Goal: Transaction & Acquisition: Purchase product/service

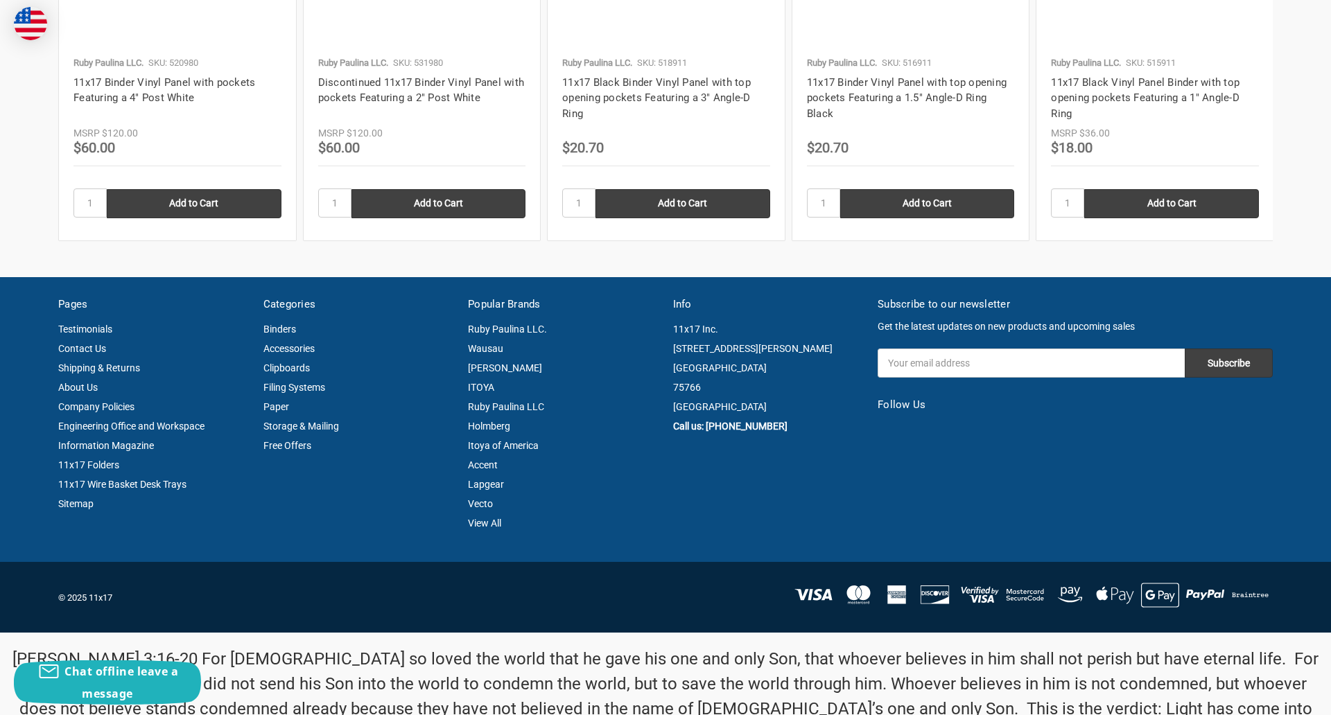
scroll to position [1876, 0]
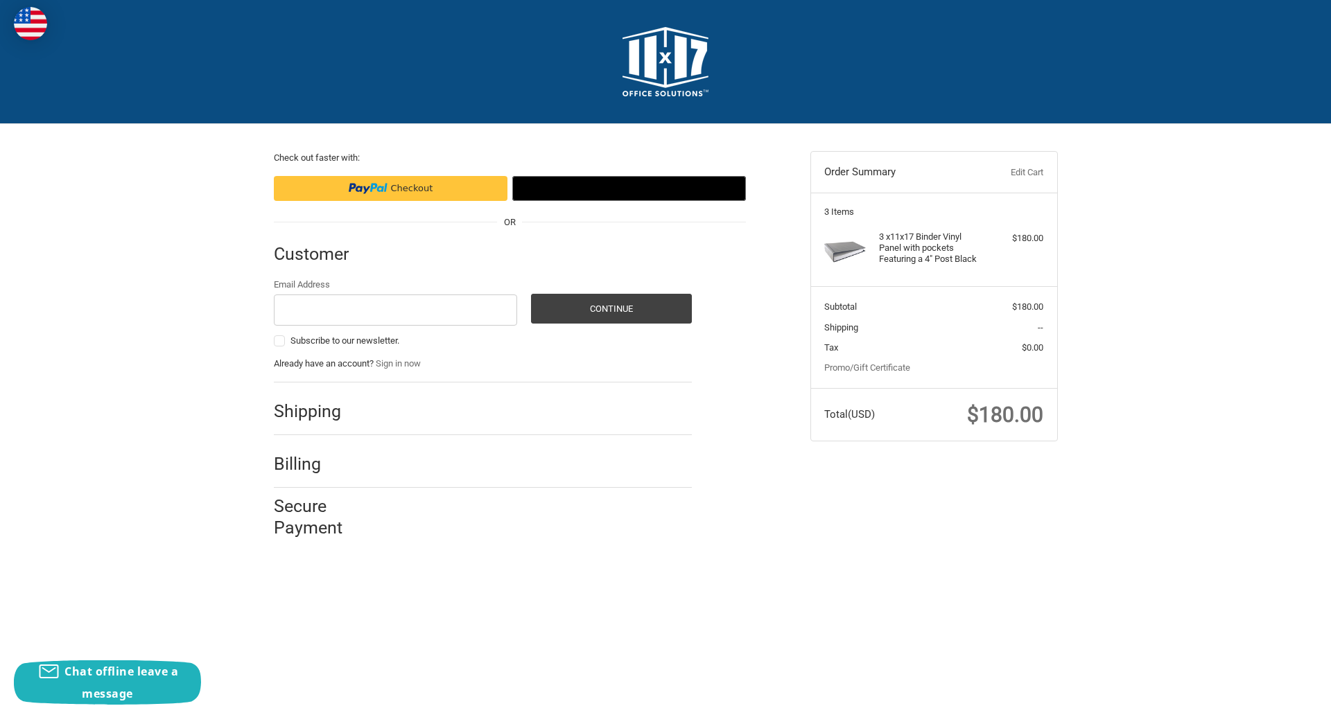
click at [395, 310] on input "Email Address" at bounding box center [396, 310] width 244 height 31
type input "reflectiz@bigcommerce.com"
click at [611, 308] on button "Continue" at bounding box center [611, 309] width 161 height 30
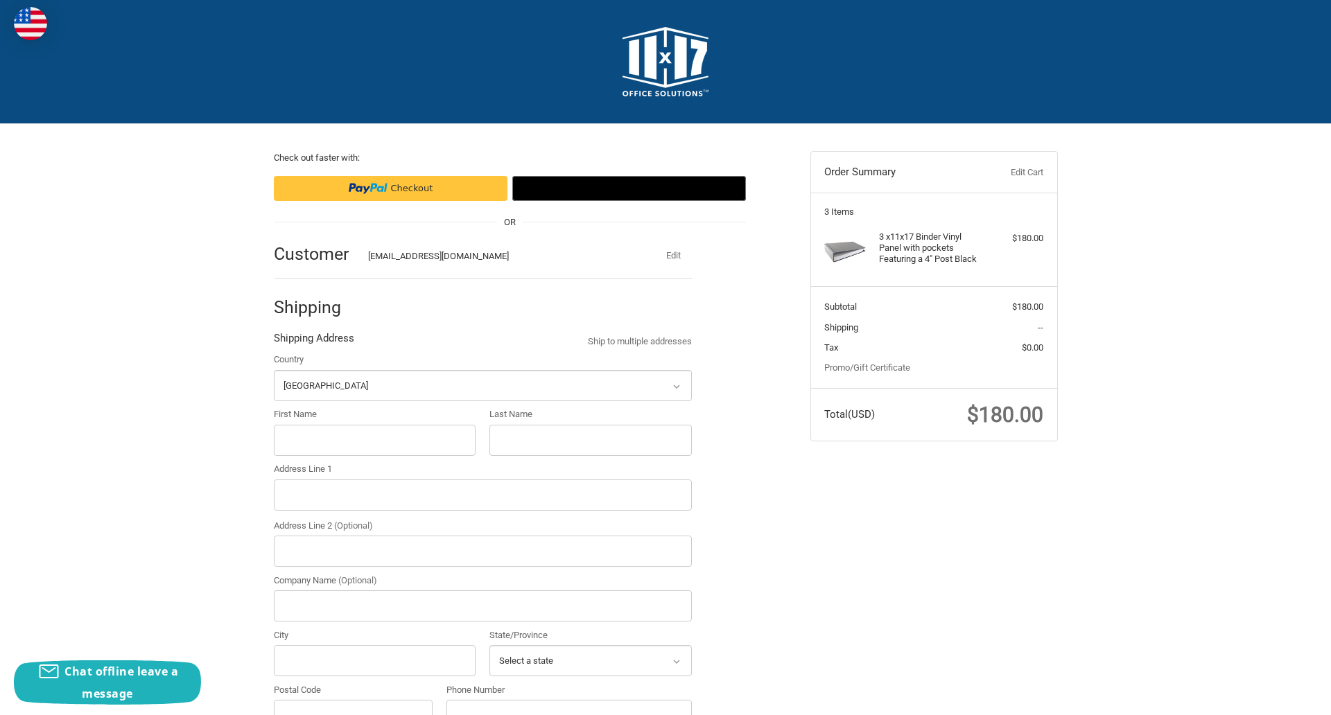
select select "US"
click at [374, 440] on input "First Name" at bounding box center [375, 440] width 202 height 31
type input "reflectiz"
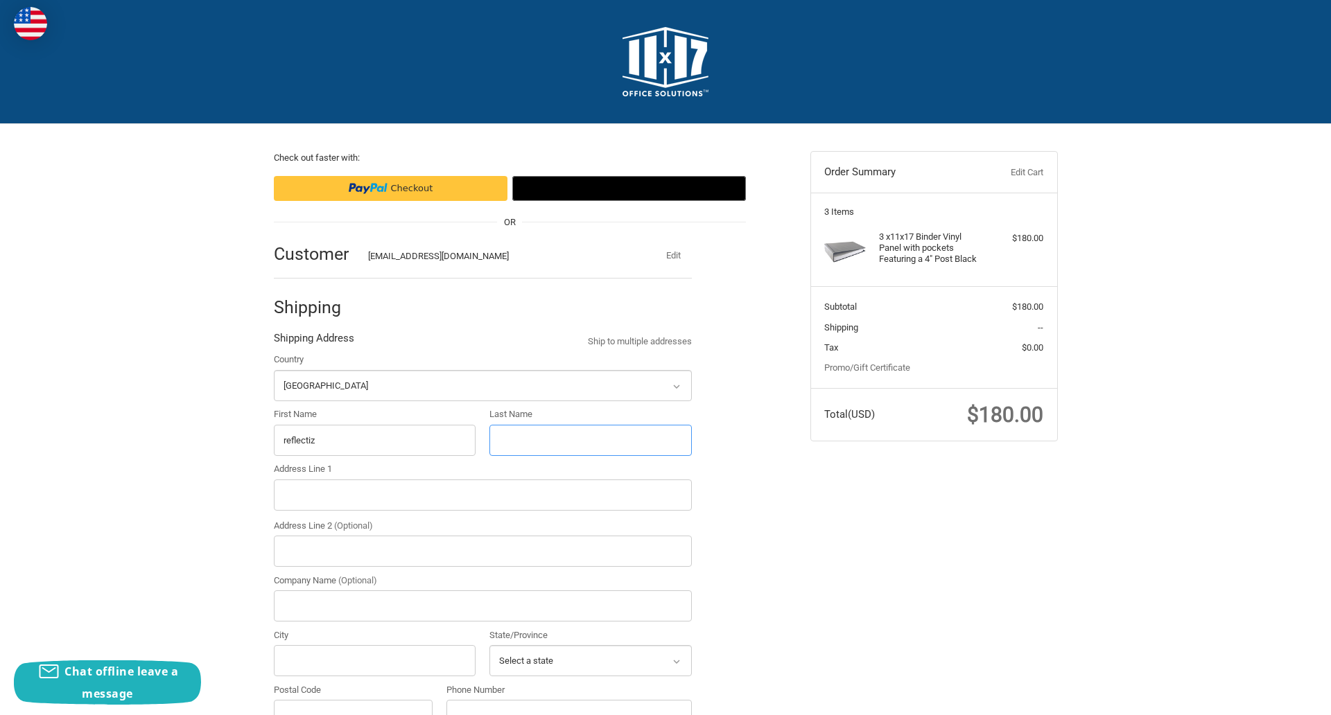
click at [590, 440] on input "Last Name" at bounding box center [590, 440] width 202 height 31
type input "bigcommerce"
click at [353, 700] on input "Postal Code" at bounding box center [353, 715] width 159 height 31
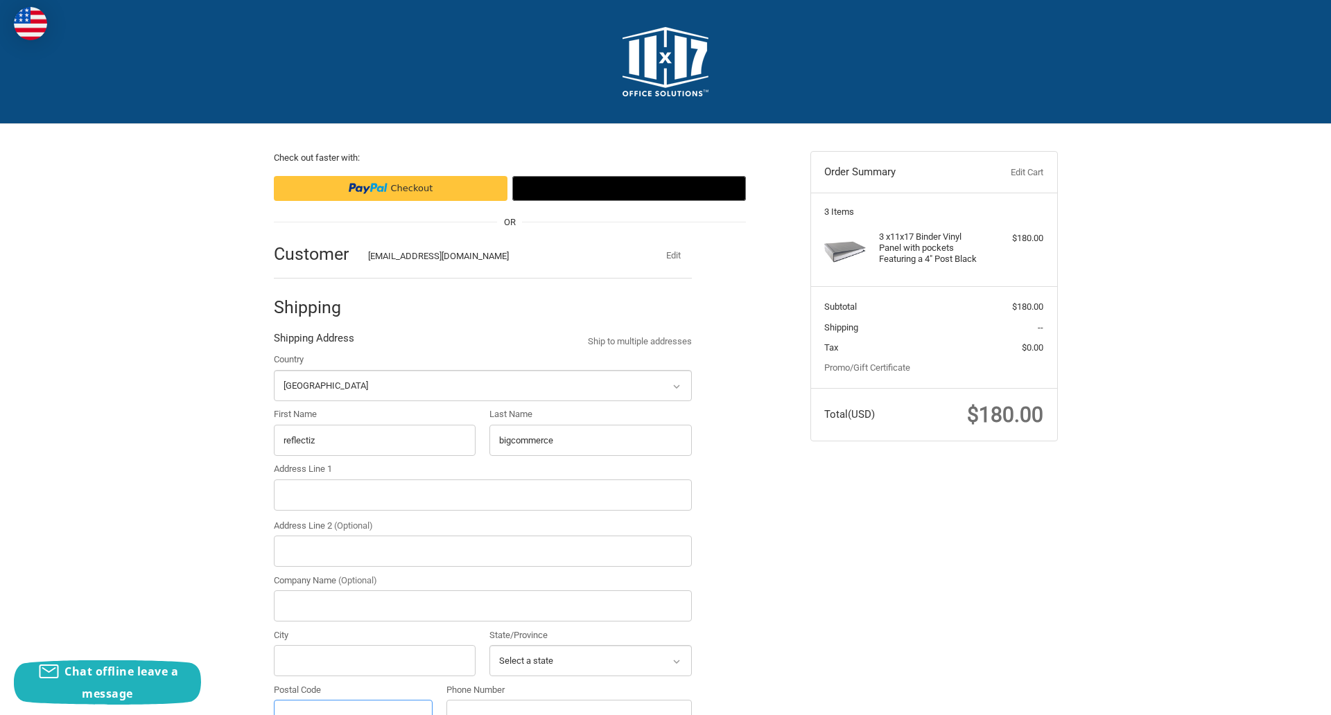
click at [353, 700] on input "Postal Code" at bounding box center [353, 715] width 159 height 31
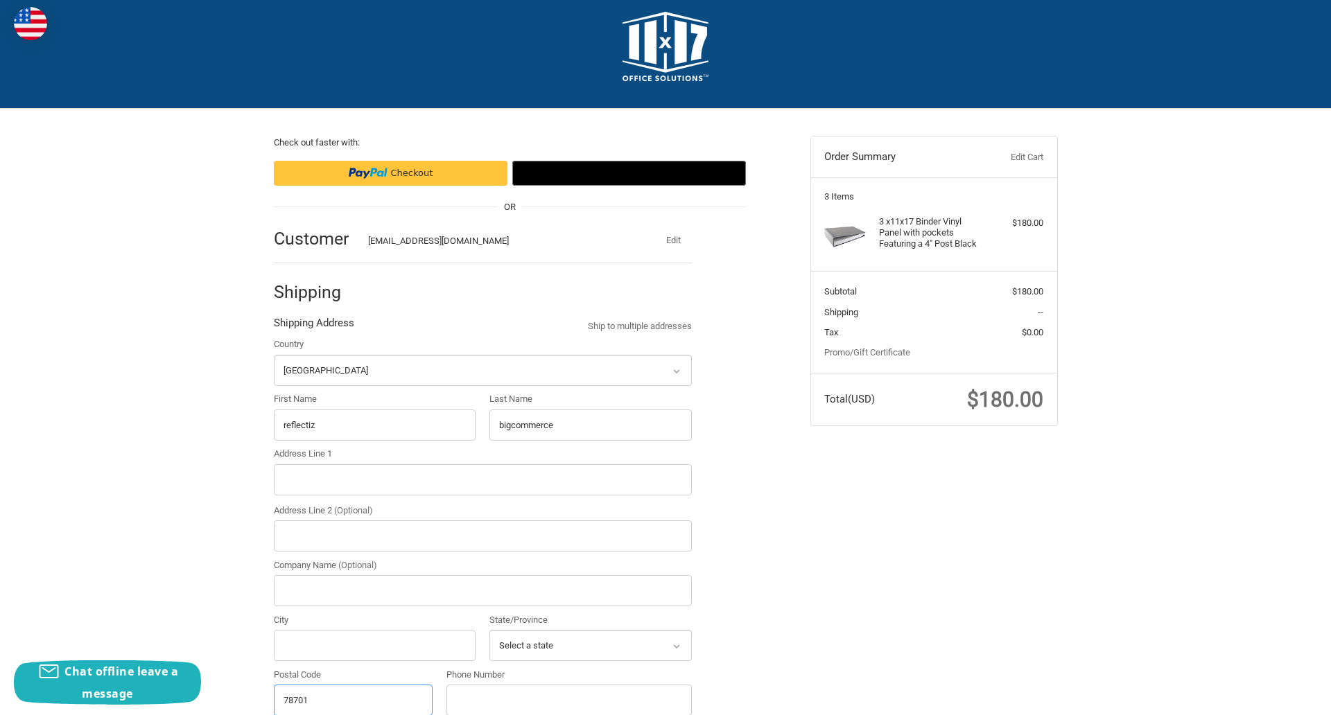
click at [353, 699] on input "78701" at bounding box center [353, 700] width 159 height 31
type input "78701"
click at [482, 480] on input "Address Line 1" at bounding box center [483, 479] width 418 height 31
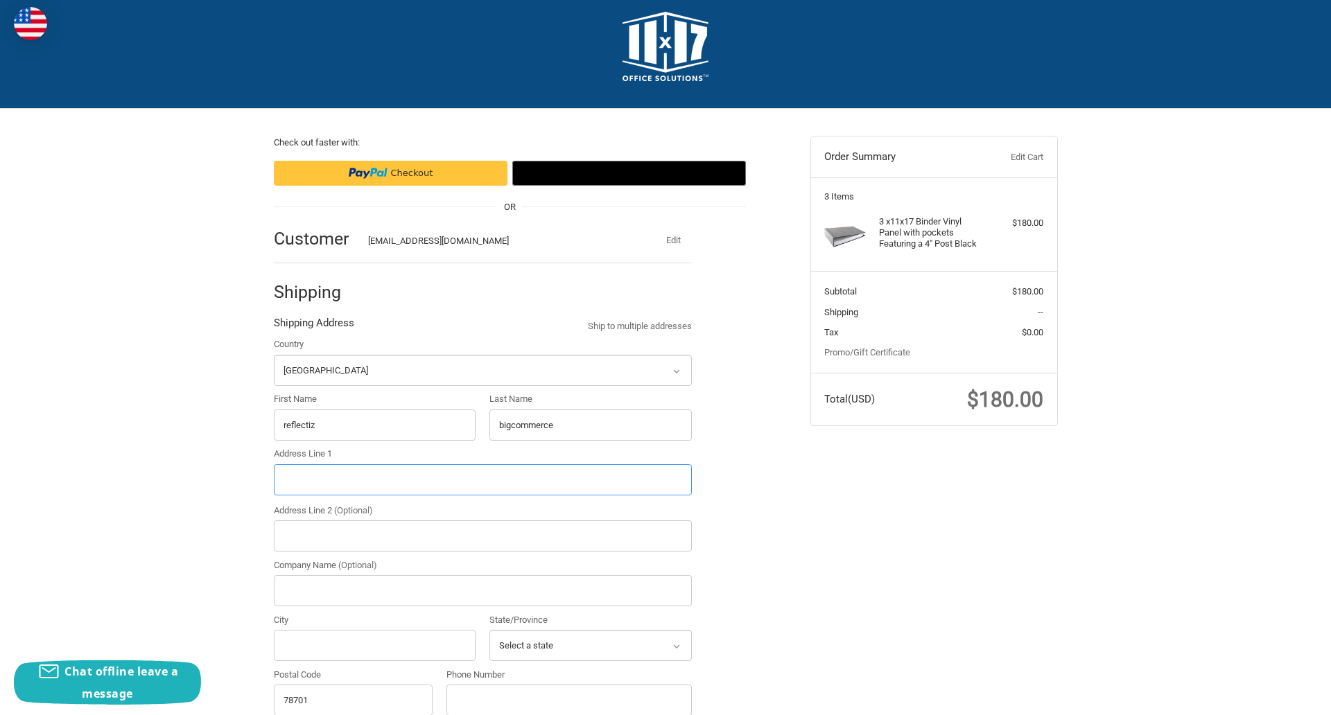
click at [482, 480] on input "Address Line 1" at bounding box center [483, 479] width 418 height 31
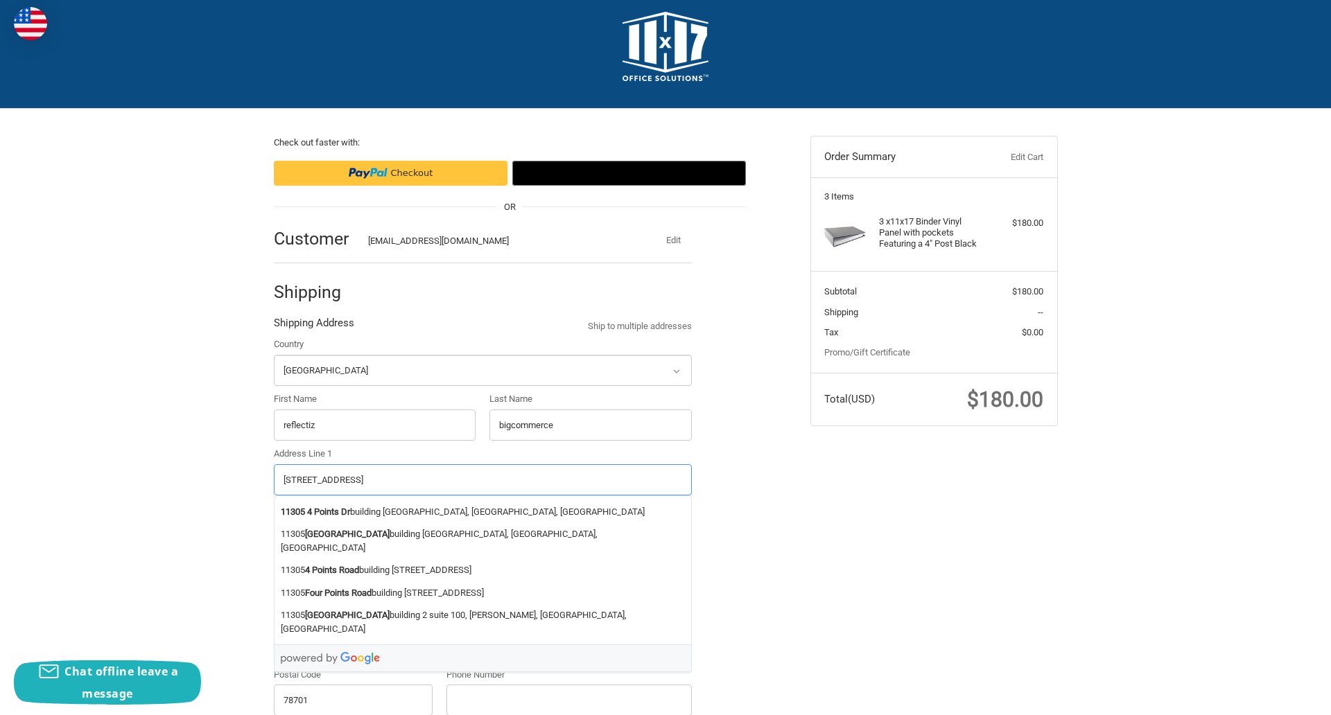
type input "11305 4 Points Dr Building 2, Suite 100"
click at [313, 327] on legend "Shipping Address" at bounding box center [314, 326] width 80 height 22
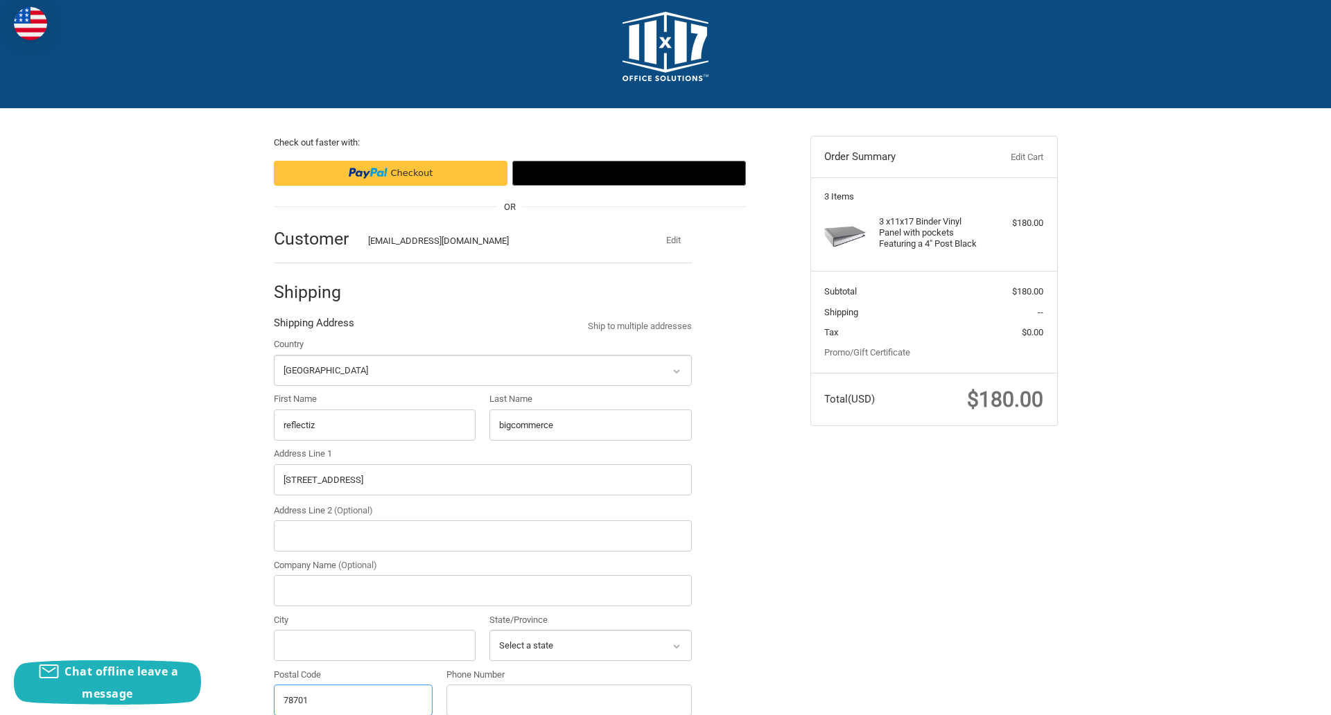
click at [353, 699] on input "78701" at bounding box center [353, 700] width 159 height 31
type input "78701"
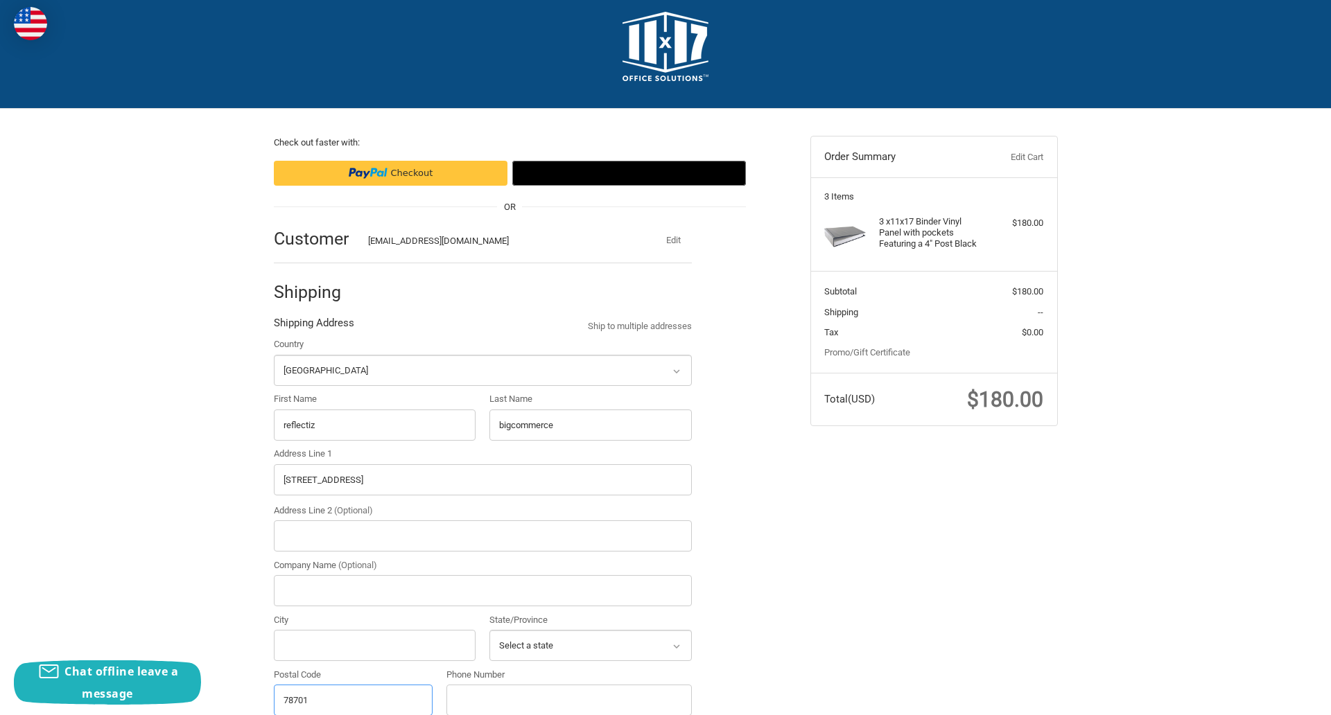
select select "[GEOGRAPHIC_DATA]"
click at [482, 536] on input "Address Line 2 (Optional)" at bounding box center [483, 536] width 418 height 31
type input "2"
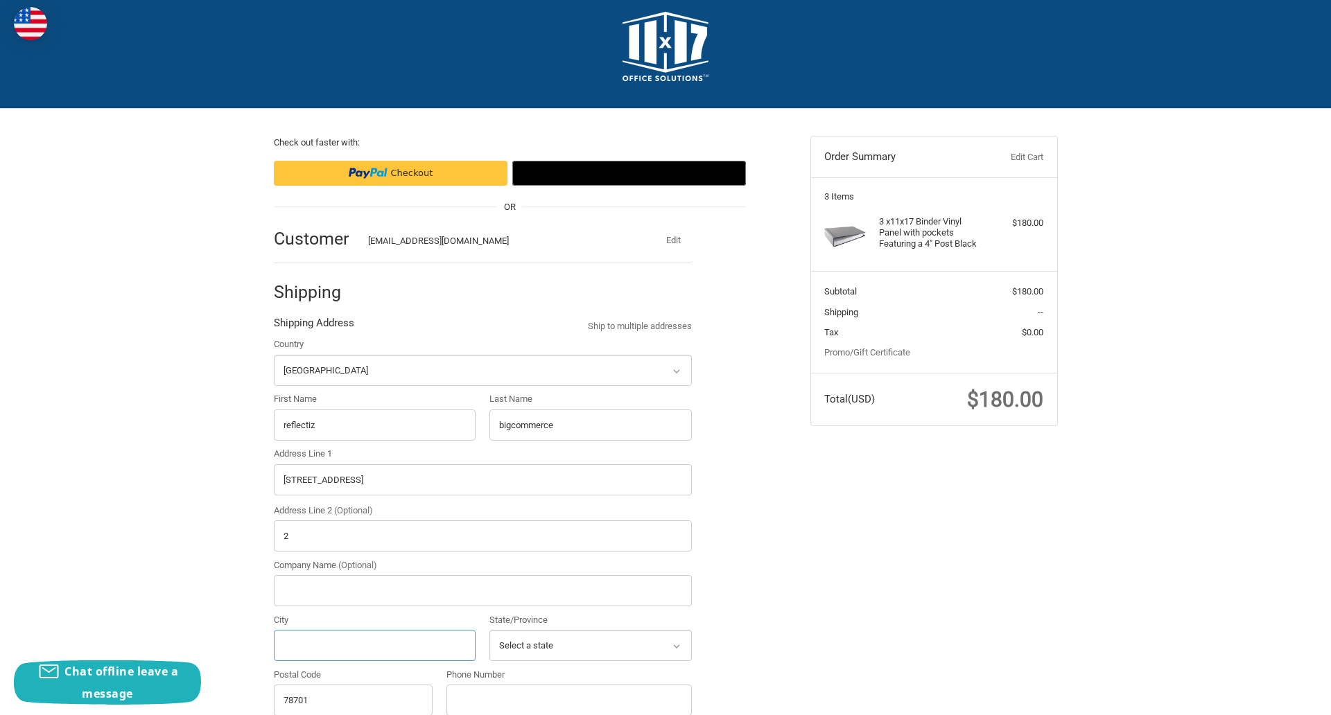
click at [374, 645] on input "City" at bounding box center [375, 645] width 202 height 31
click at [374, 645] on input "Austin" at bounding box center [375, 645] width 202 height 31
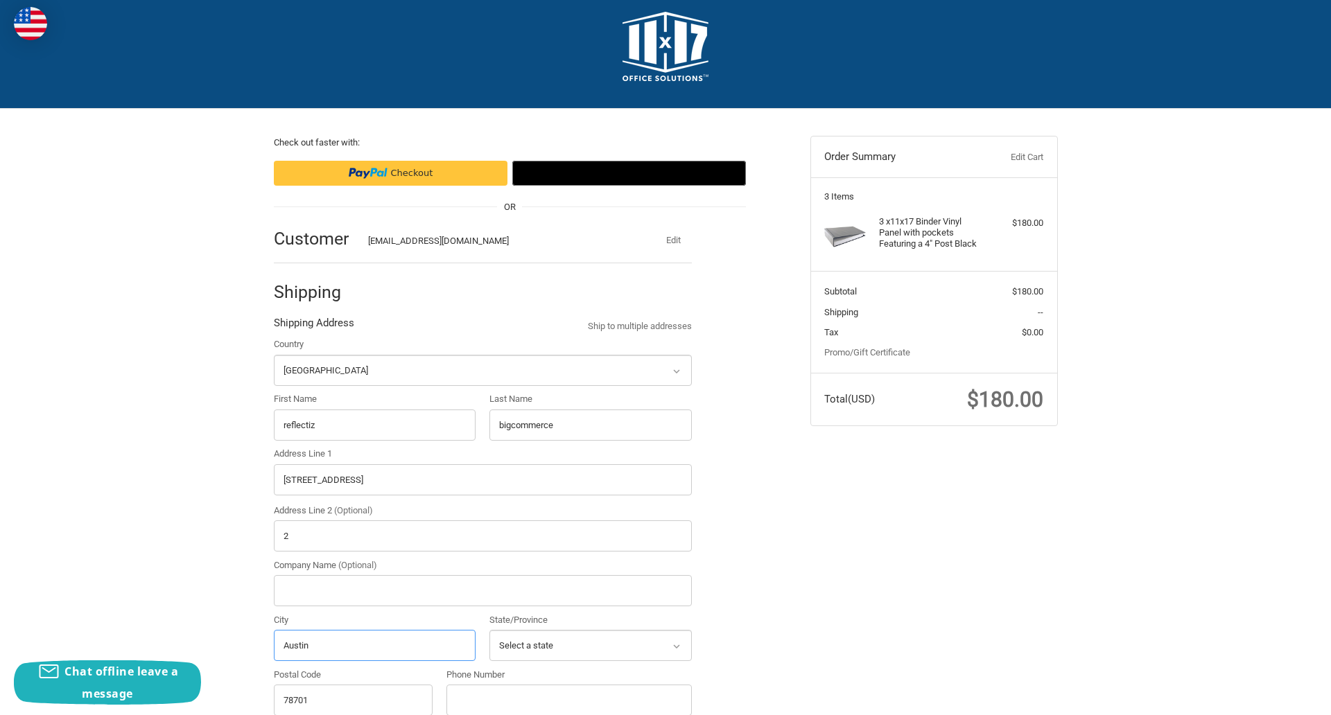
click at [374, 645] on input "Austin" at bounding box center [375, 645] width 202 height 31
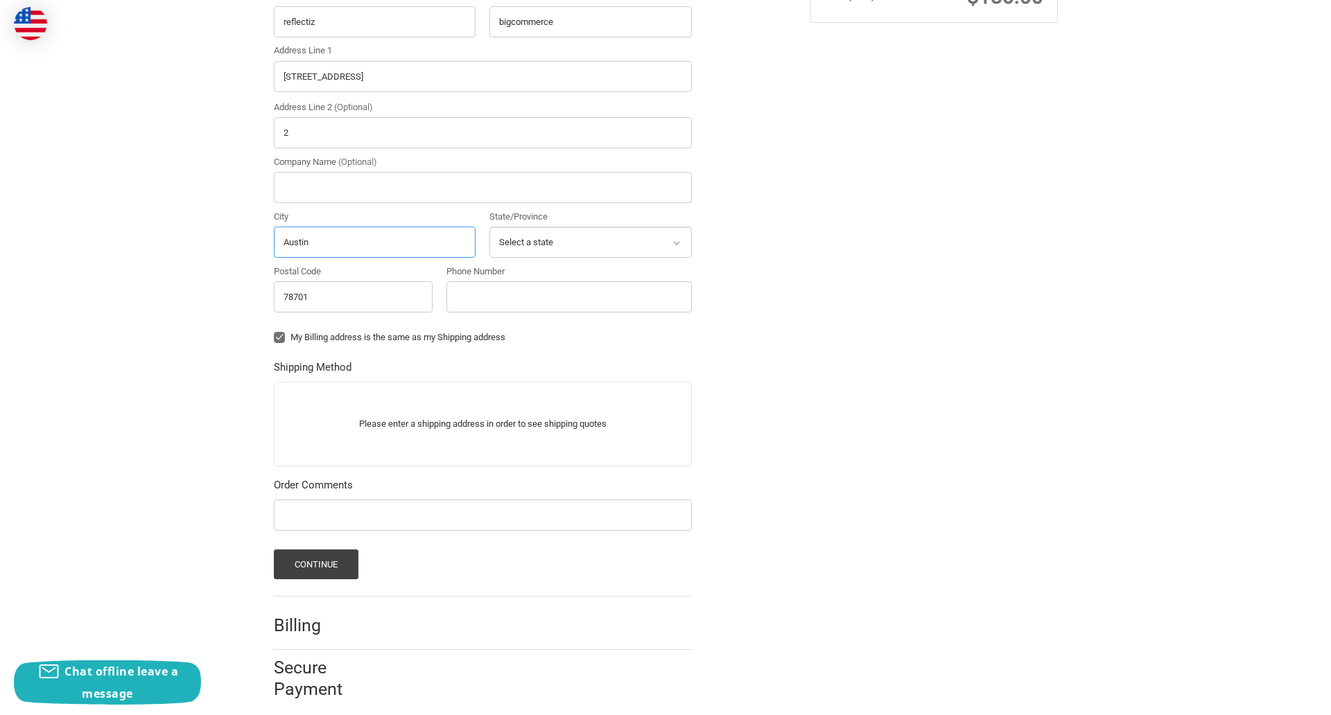
scroll to position [433, 0]
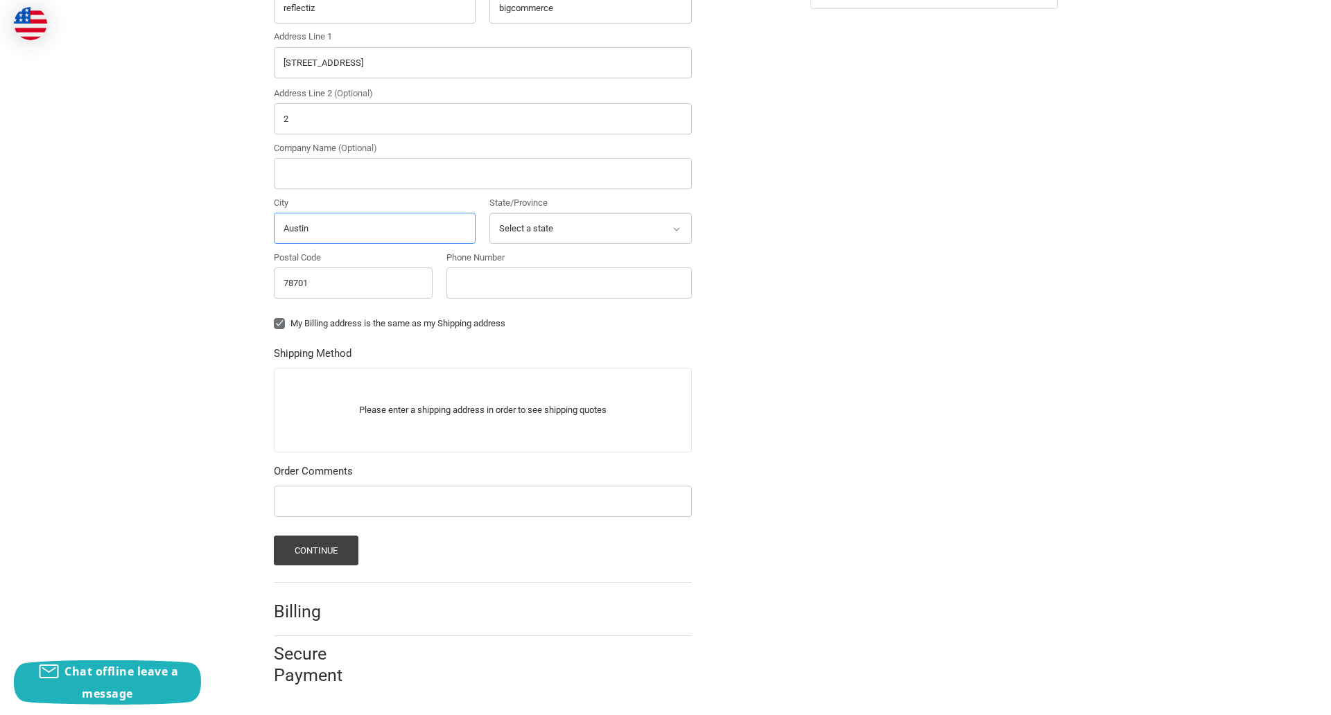
type input "Austin"
click at [568, 283] on input "Phone Number" at bounding box center [568, 283] width 245 height 31
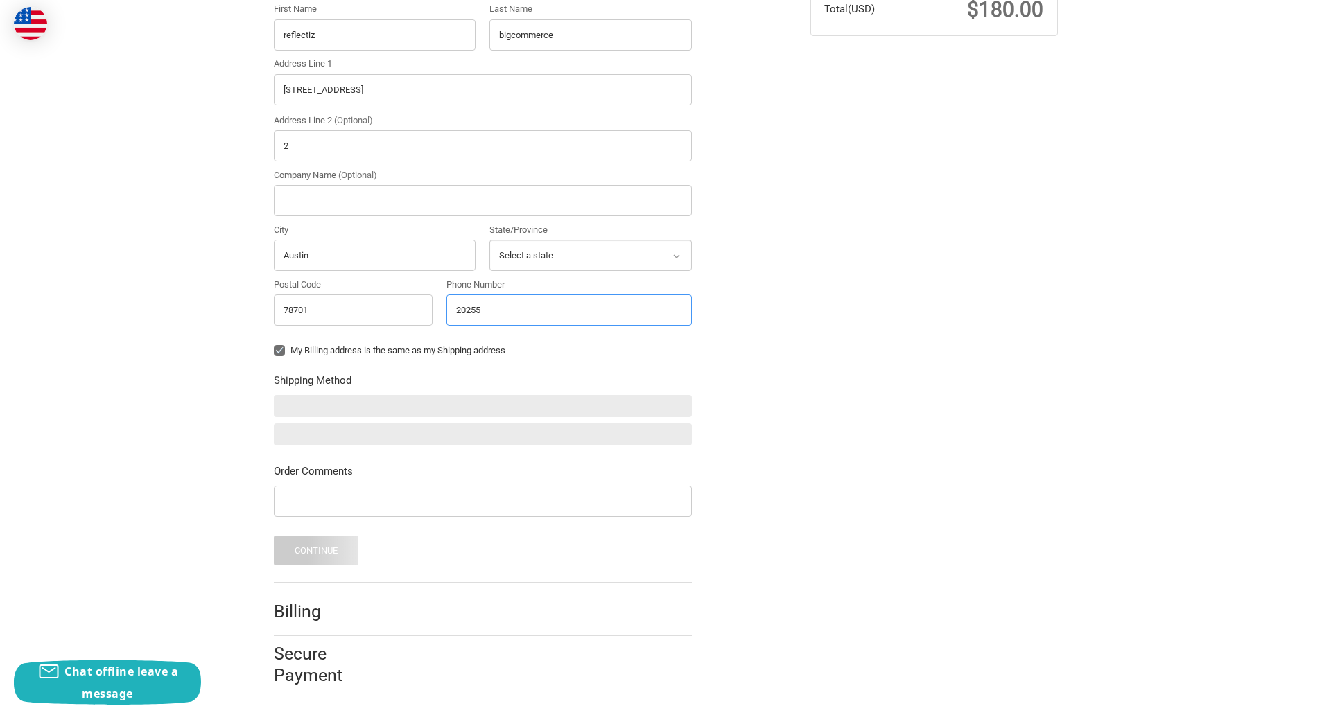
scroll to position [406, 0]
type input "2025550150"
click at [482, 200] on input "Company Name (Optional)" at bounding box center [483, 200] width 418 height 31
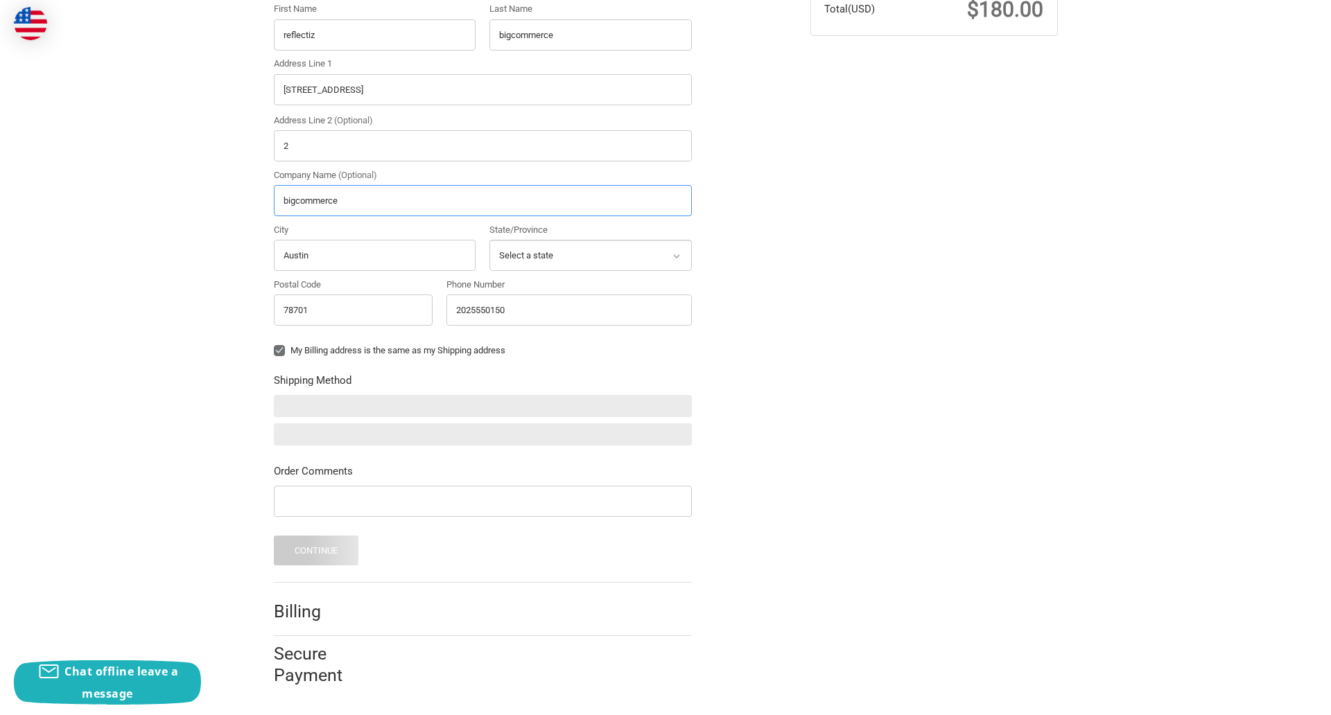
type input "bigcommerce"
click at [274, 361] on form "Country Select a country Afghanistan Åland Islands Albania Algeria American Sam…" at bounding box center [483, 256] width 418 height 618
click at [274, 519] on form "Country Select a country Afghanistan Åland Islands Albania Algeria American Sam…" at bounding box center [483, 256] width 418 height 618
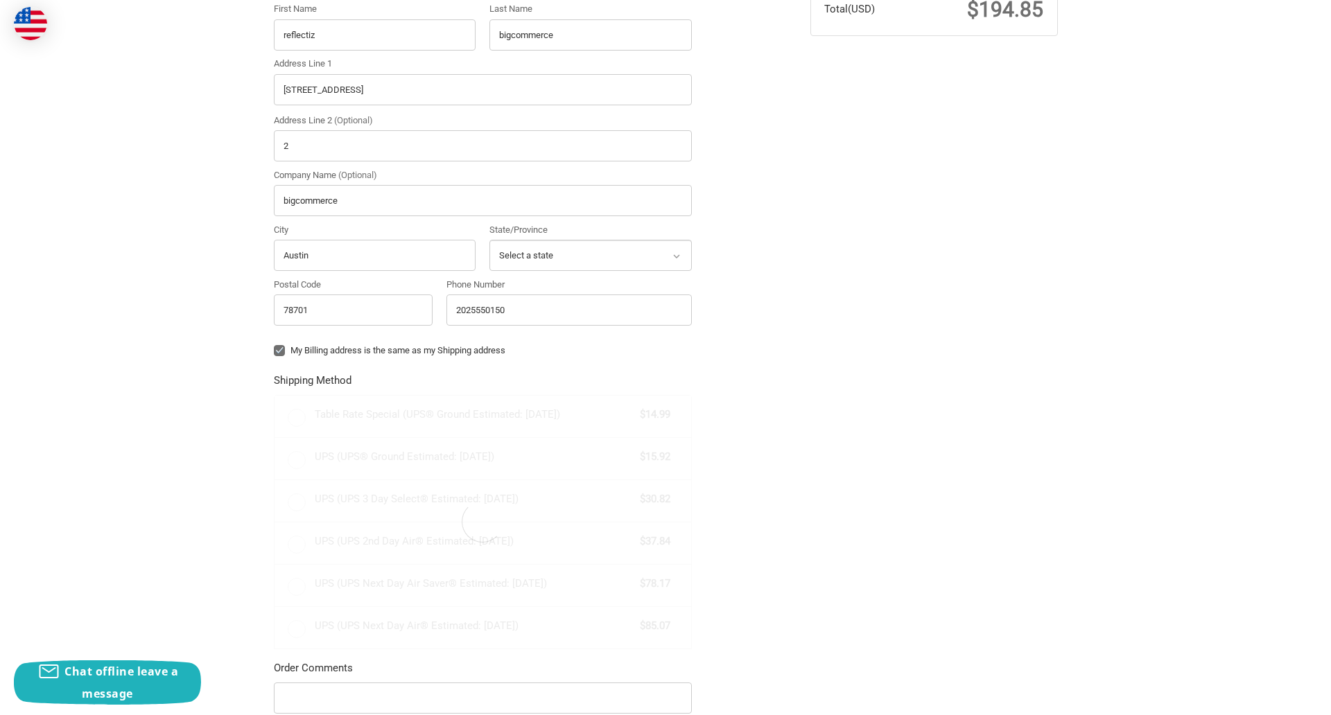
radio input "true"
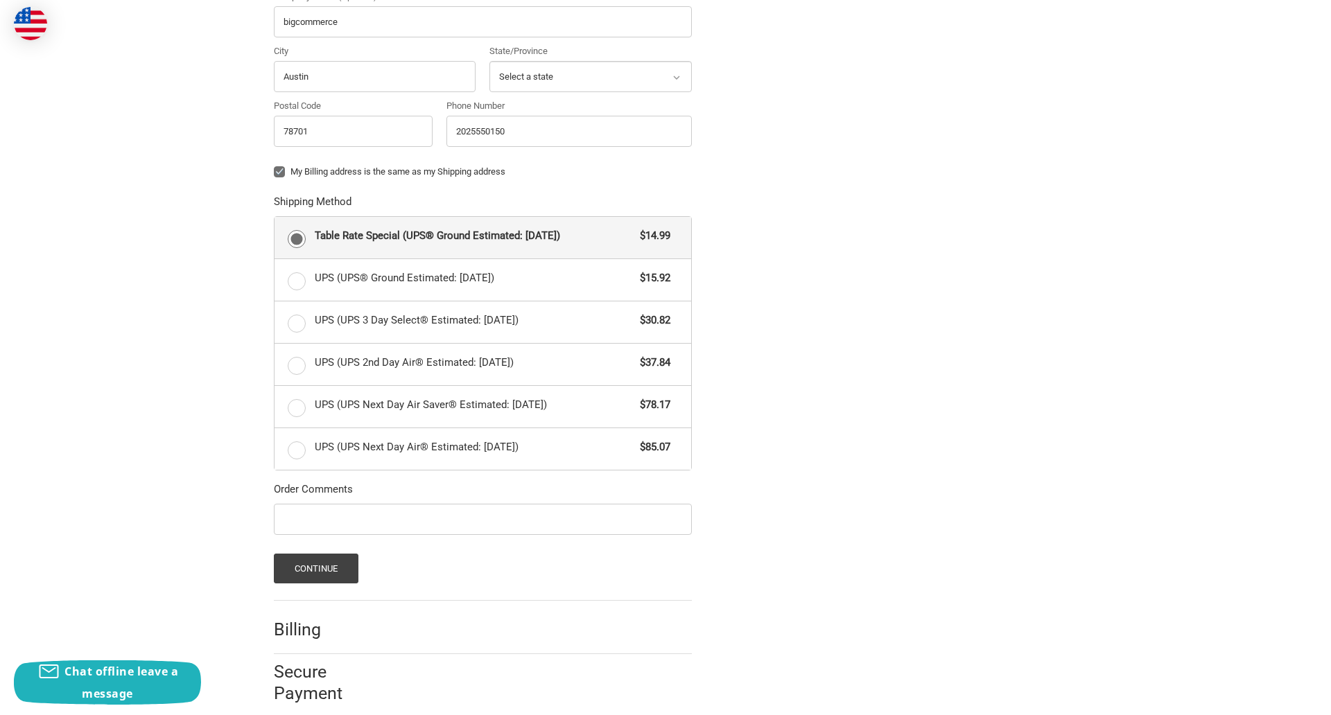
scroll to position [602, 0]
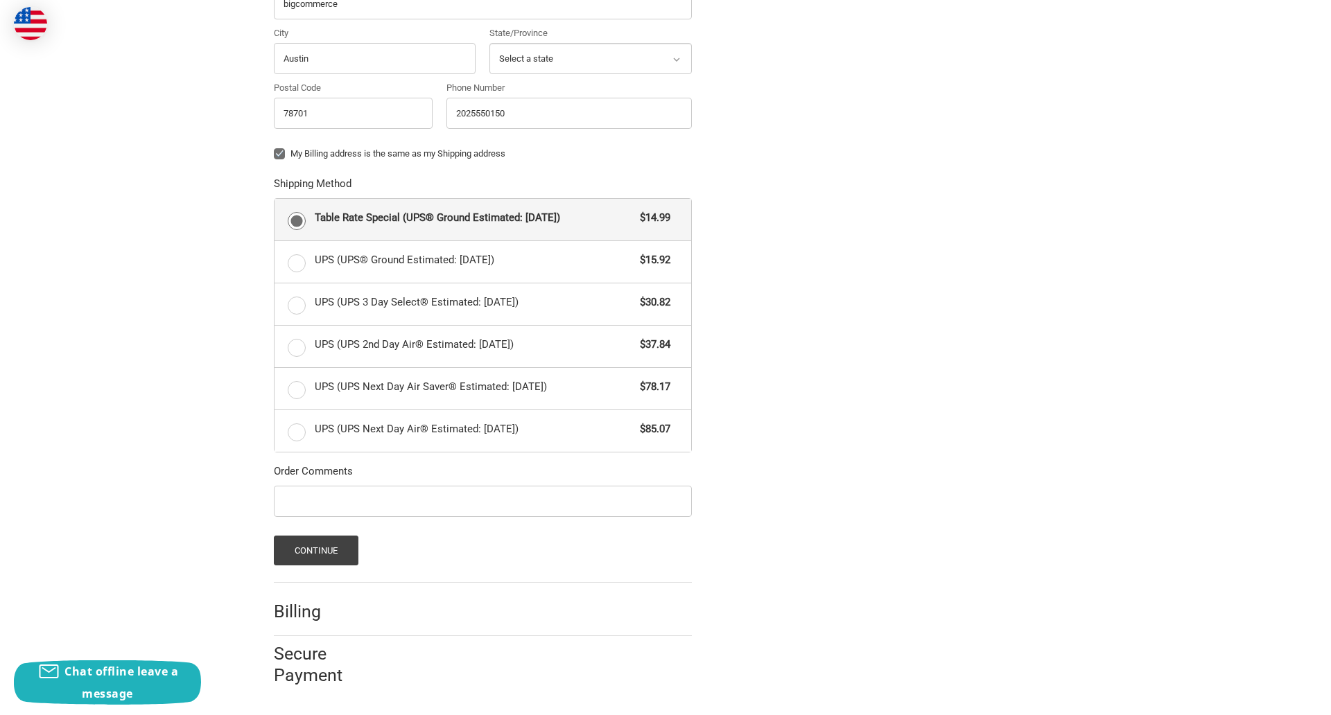
click at [482, 219] on span "Table Rate Special (UPS® Ground Estimated: Wed, Oct 1)" at bounding box center [474, 218] width 319 height 16
click at [275, 200] on input "Table Rate Special (UPS® Ground Estimated: Wed, Oct 1) $14.99" at bounding box center [275, 199] width 1 height 1
click at [315, 550] on button "Continue" at bounding box center [316, 551] width 85 height 30
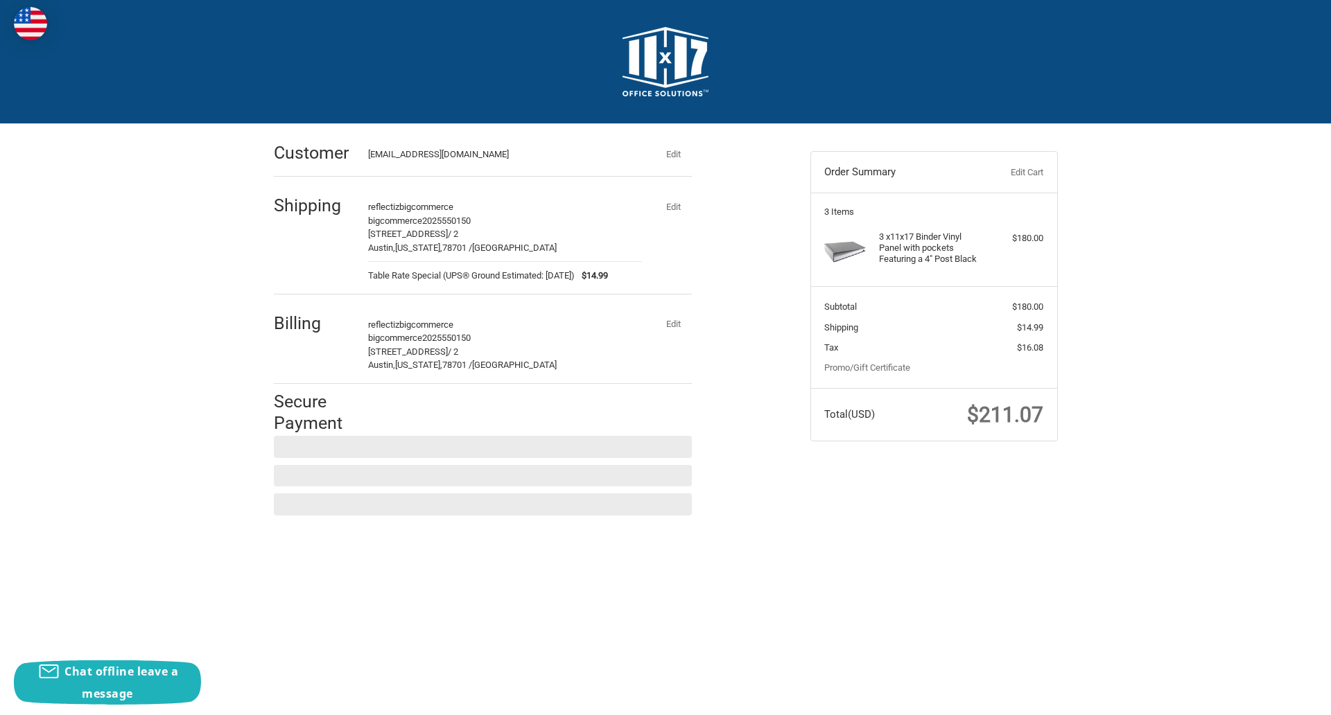
scroll to position [0, 0]
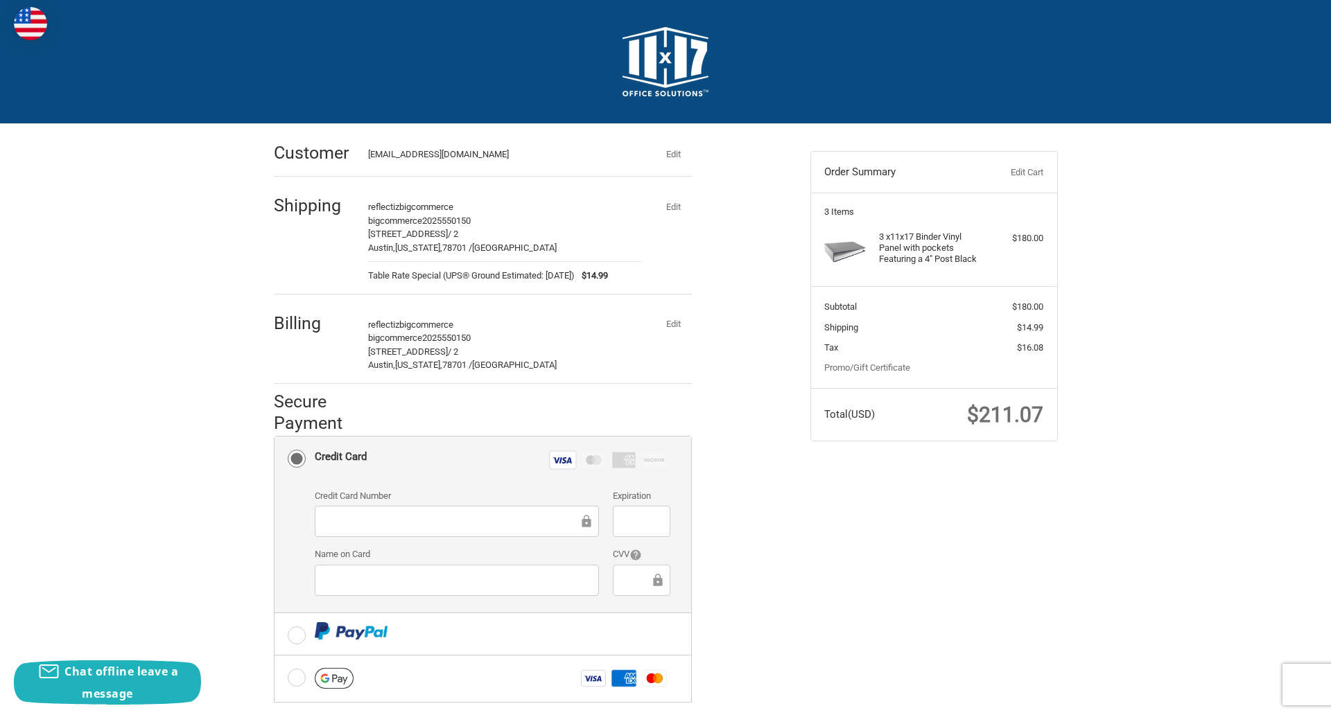
checkbox input "true"
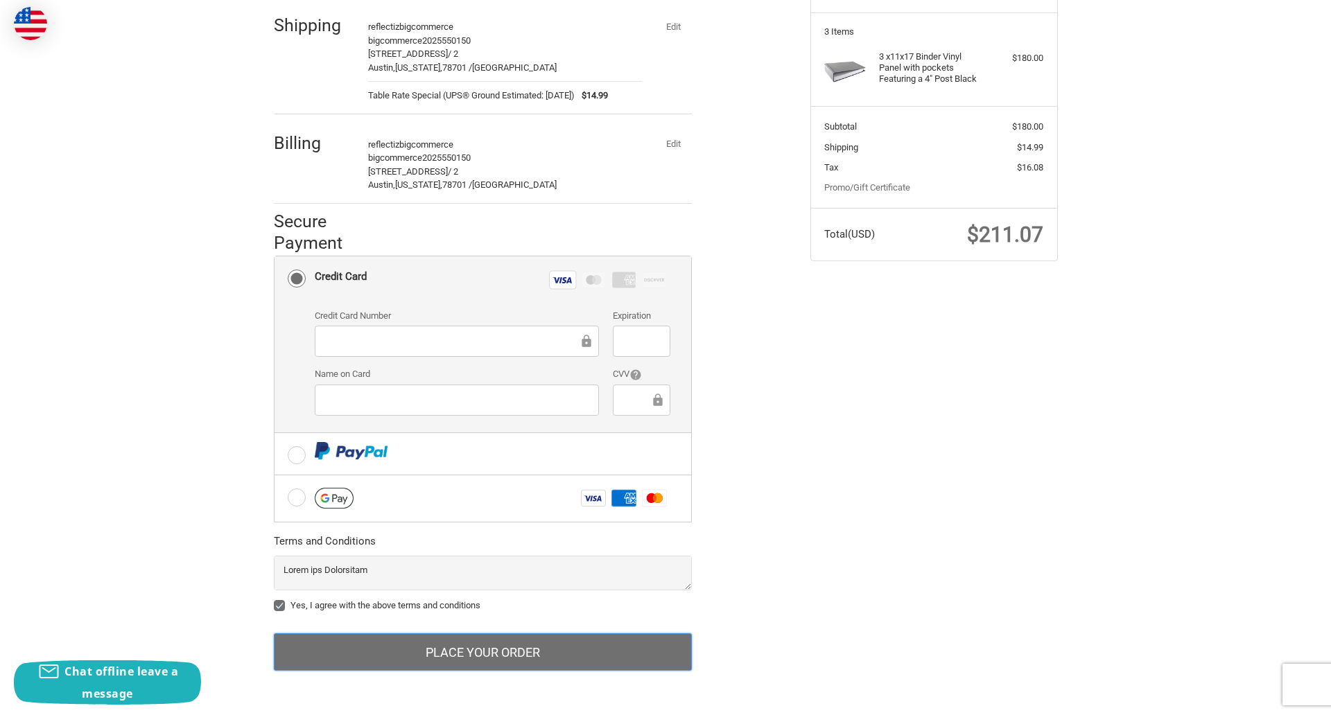
click at [482, 652] on button "Place Your Order" at bounding box center [483, 652] width 418 height 37
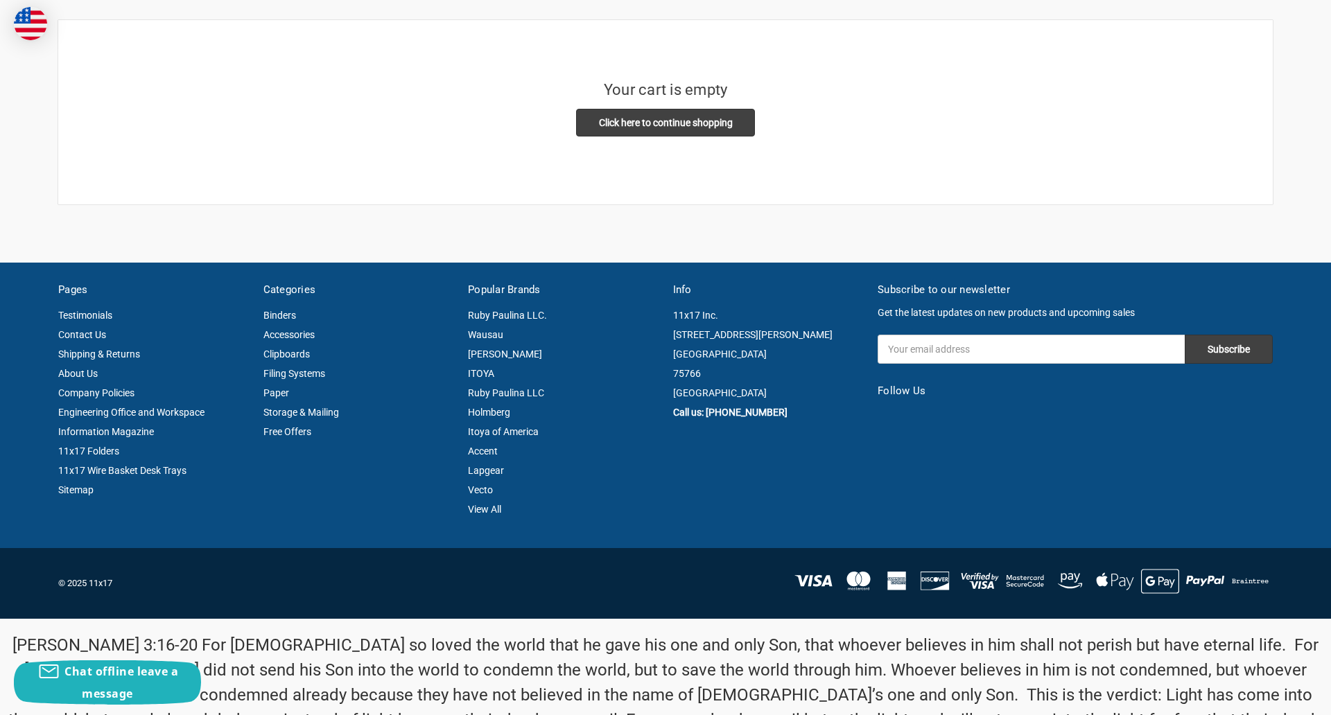
scroll to position [322, 0]
